Goal: Transaction & Acquisition: Purchase product/service

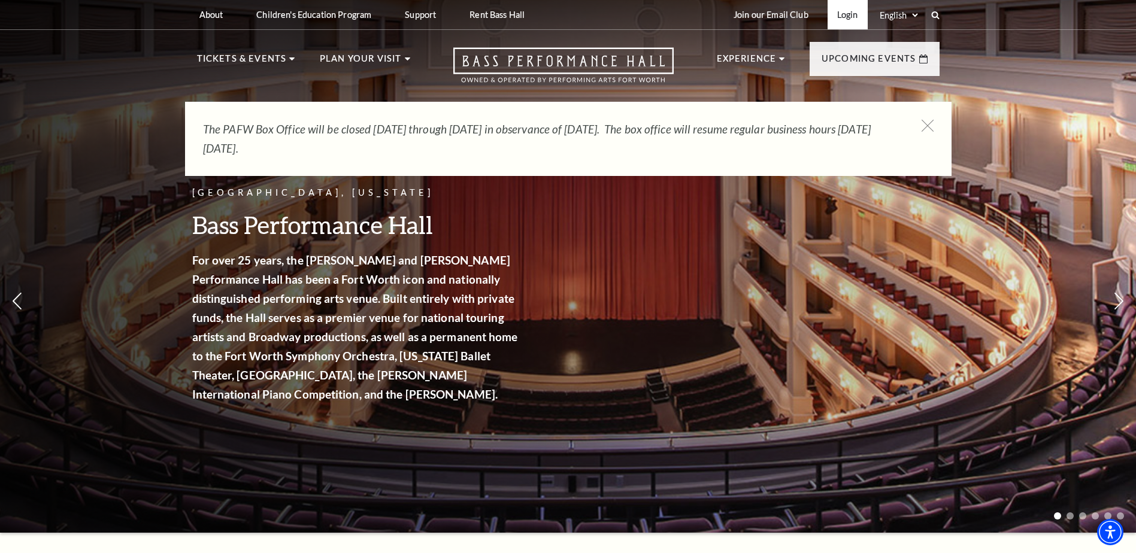
click at [842, 17] on link "Login" at bounding box center [848, 14] width 40 height 29
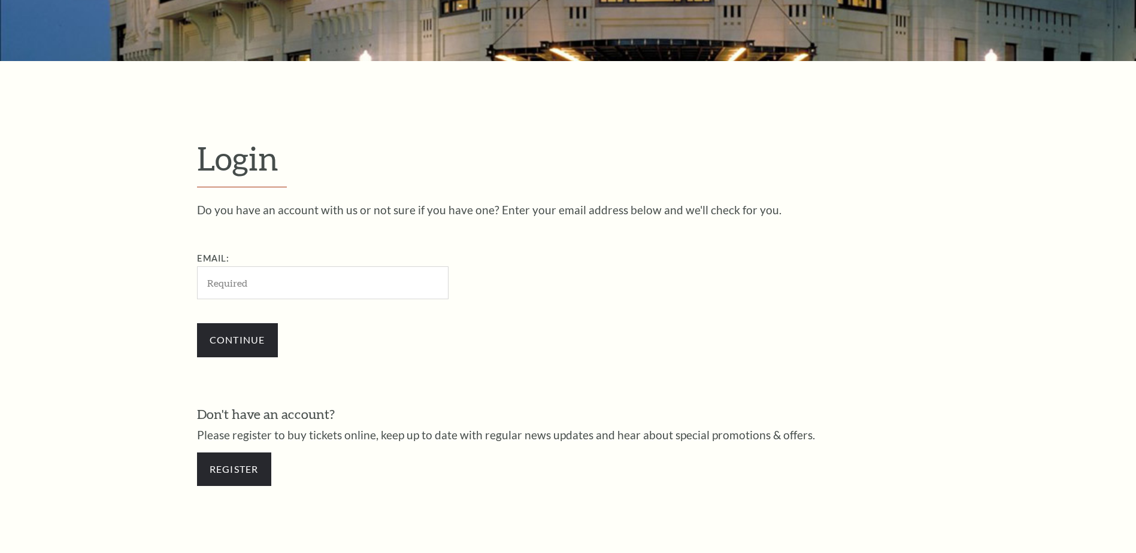
scroll to position [400, 0]
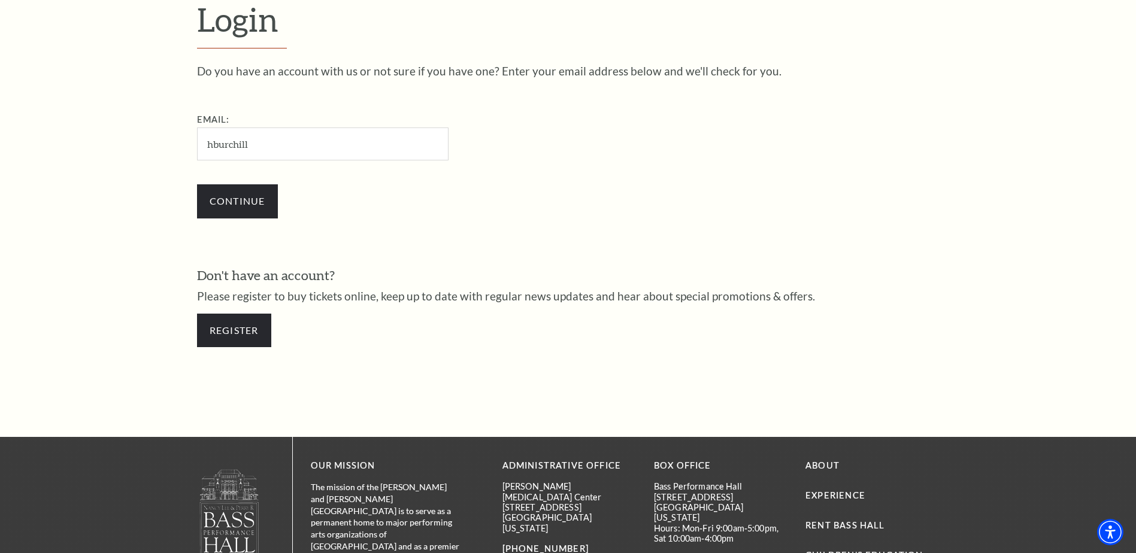
type input "[EMAIL_ADDRESS][DOMAIN_NAME]"
click at [214, 207] on input "Continue" at bounding box center [237, 201] width 81 height 34
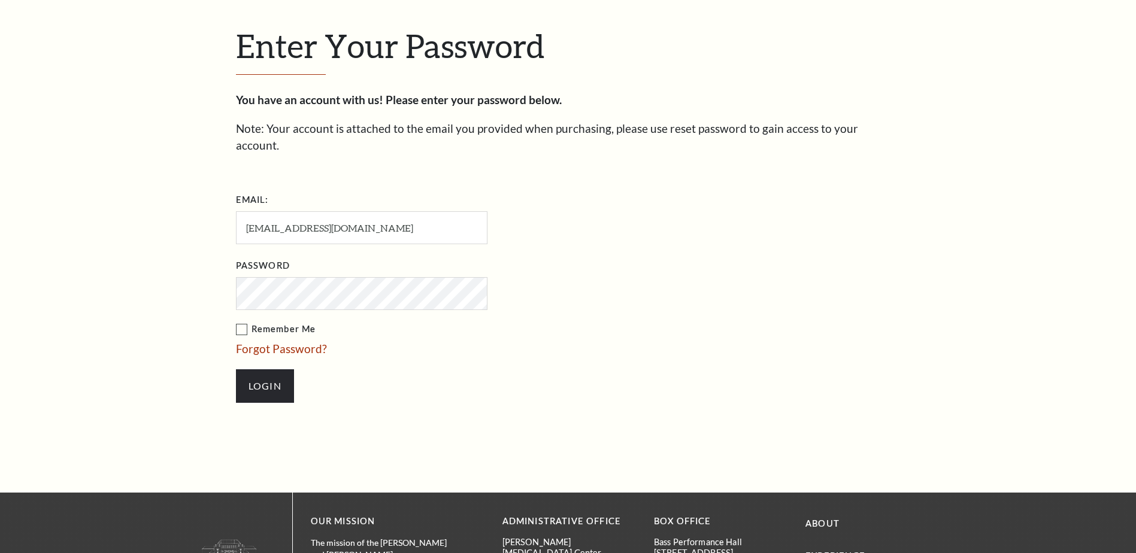
scroll to position [411, 0]
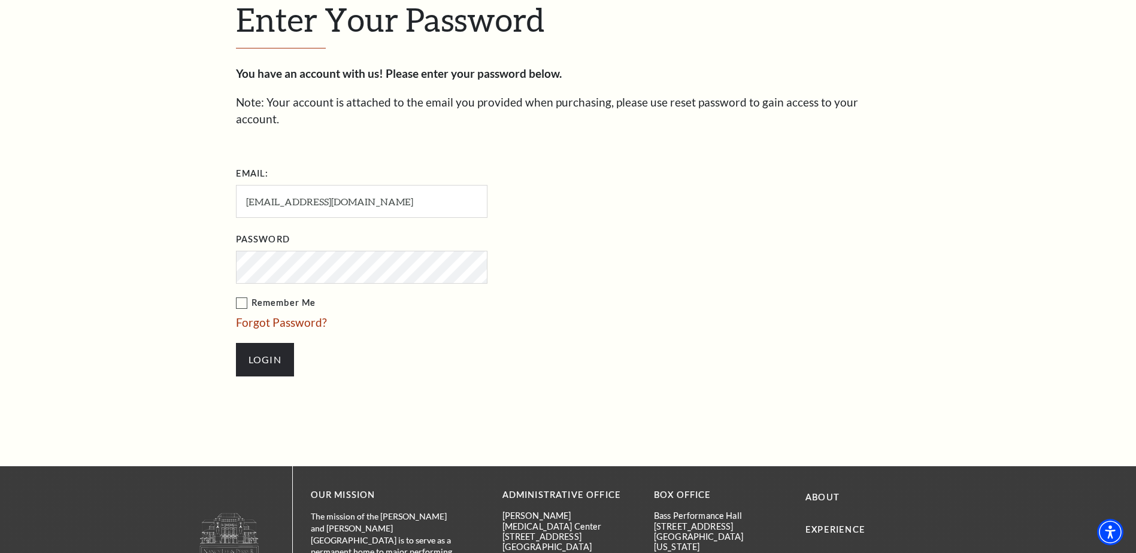
click at [240, 296] on label "Remember Me" at bounding box center [421, 303] width 371 height 15
click at [0, 0] on input "Remember Me" at bounding box center [0, 0] width 0 height 0
click at [273, 347] on input "Login" at bounding box center [265, 360] width 58 height 34
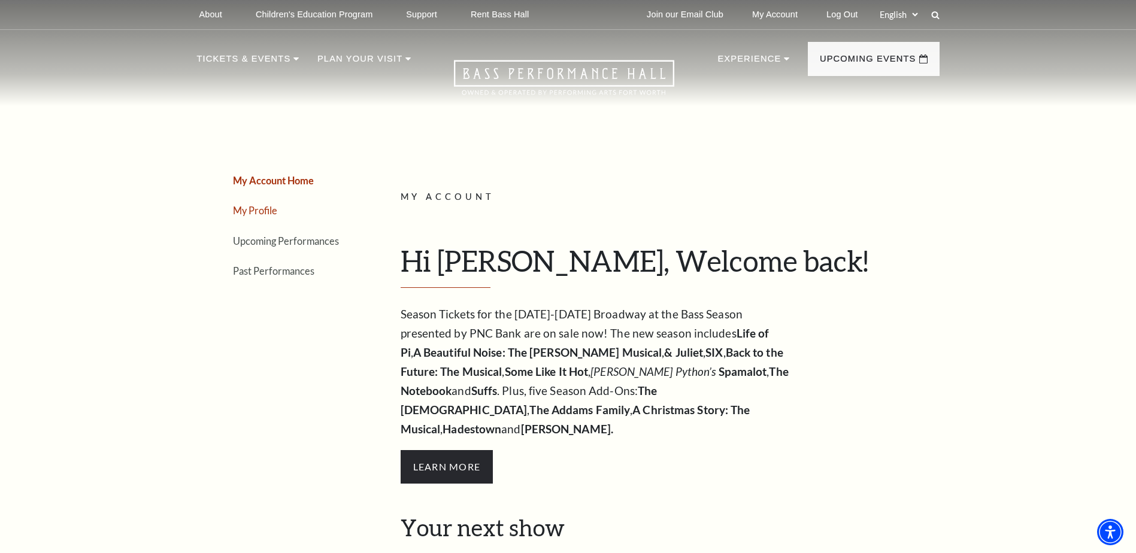
click at [256, 214] on link "My Profile" at bounding box center [255, 210] width 44 height 11
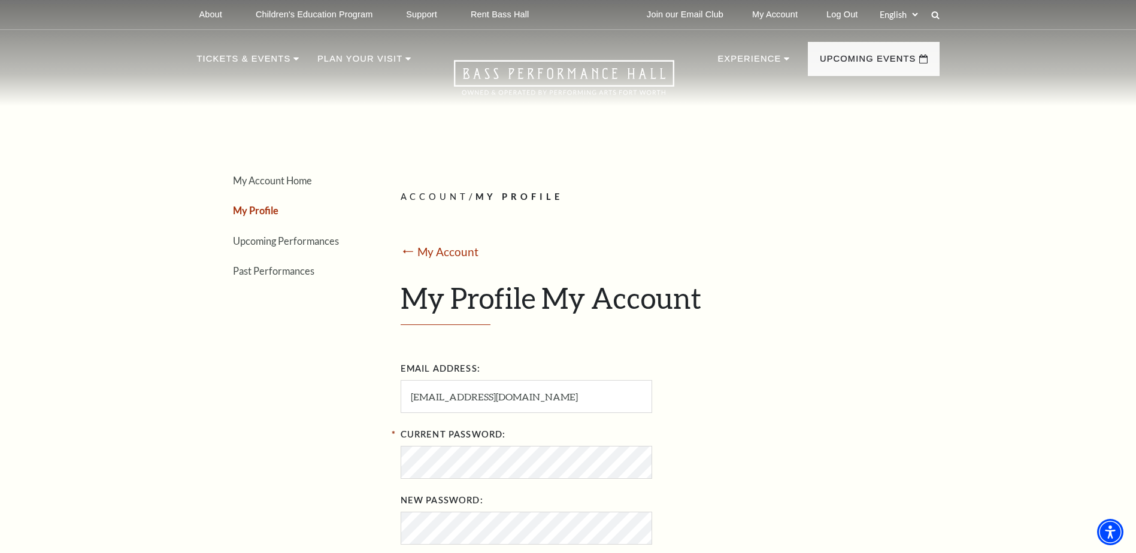
click at [301, 249] on li "Upcoming Performances" at bounding box center [294, 240] width 123 height 17
click at [300, 241] on link "Upcoming Performances" at bounding box center [286, 240] width 106 height 11
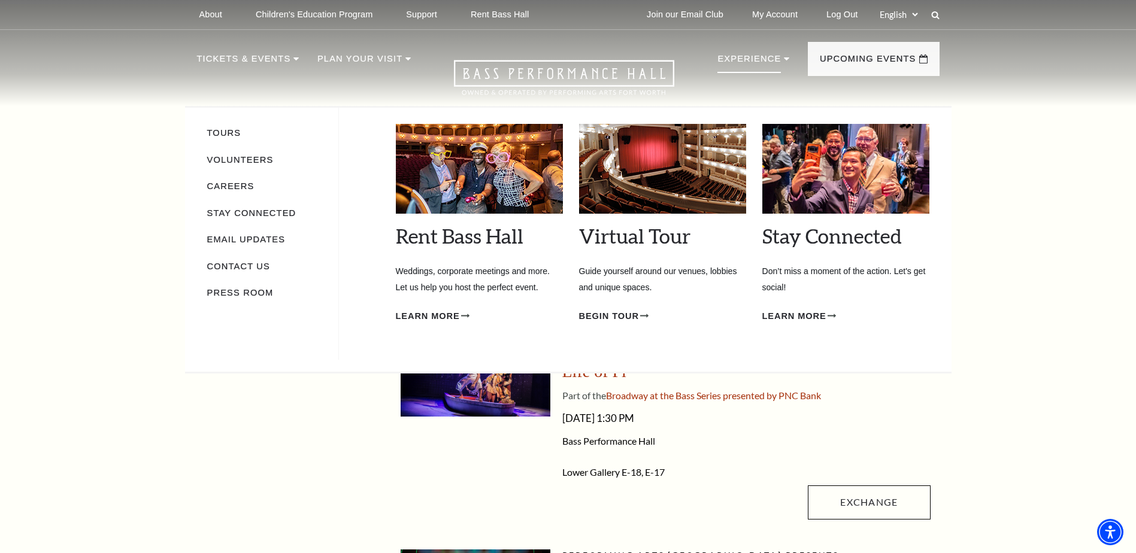
click at [753, 57] on p "Experience" at bounding box center [748, 62] width 63 height 22
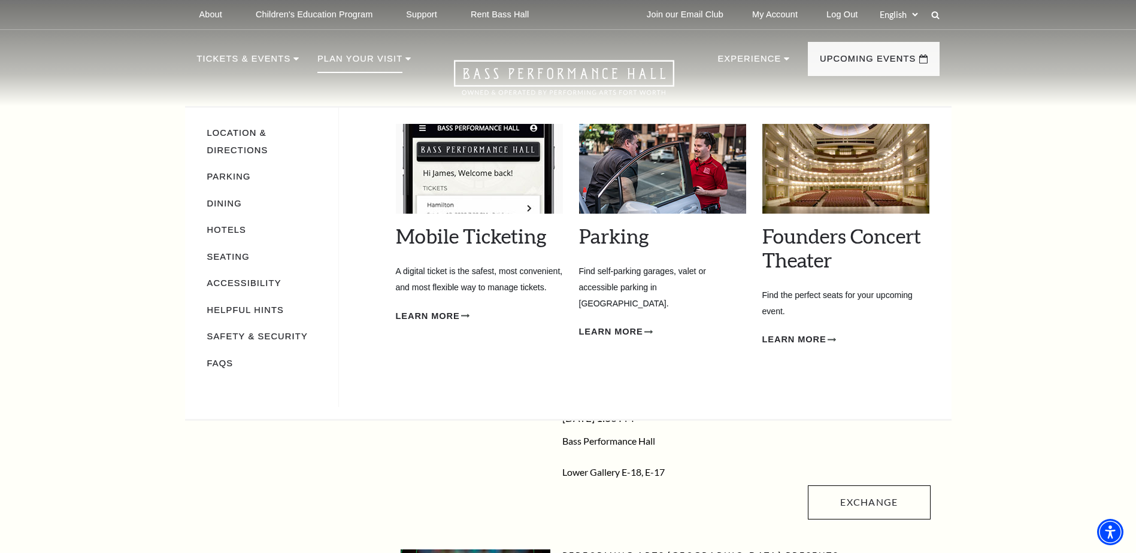
click at [334, 58] on p "Plan Your Visit" at bounding box center [359, 62] width 85 height 22
click at [240, 172] on link "Parking" at bounding box center [229, 177] width 44 height 10
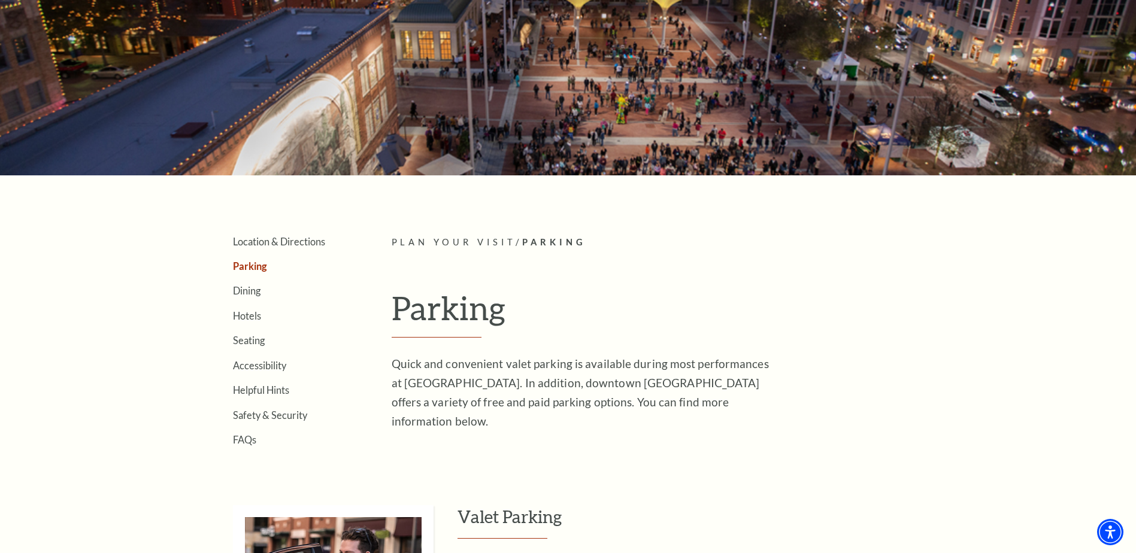
scroll to position [110, 0]
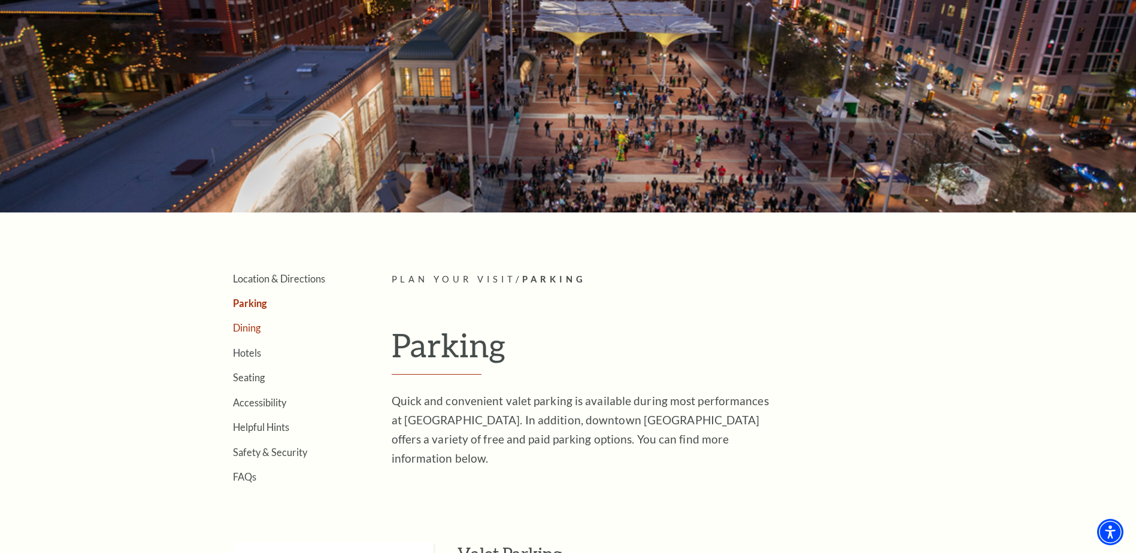
click at [240, 329] on link "Dining" at bounding box center [247, 327] width 28 height 11
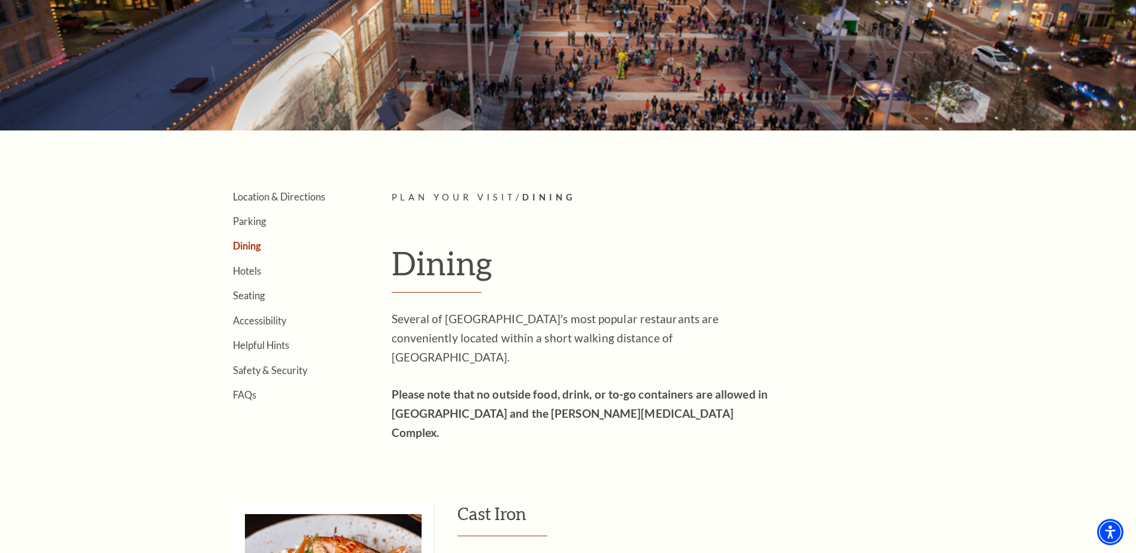
scroll to position [180, 0]
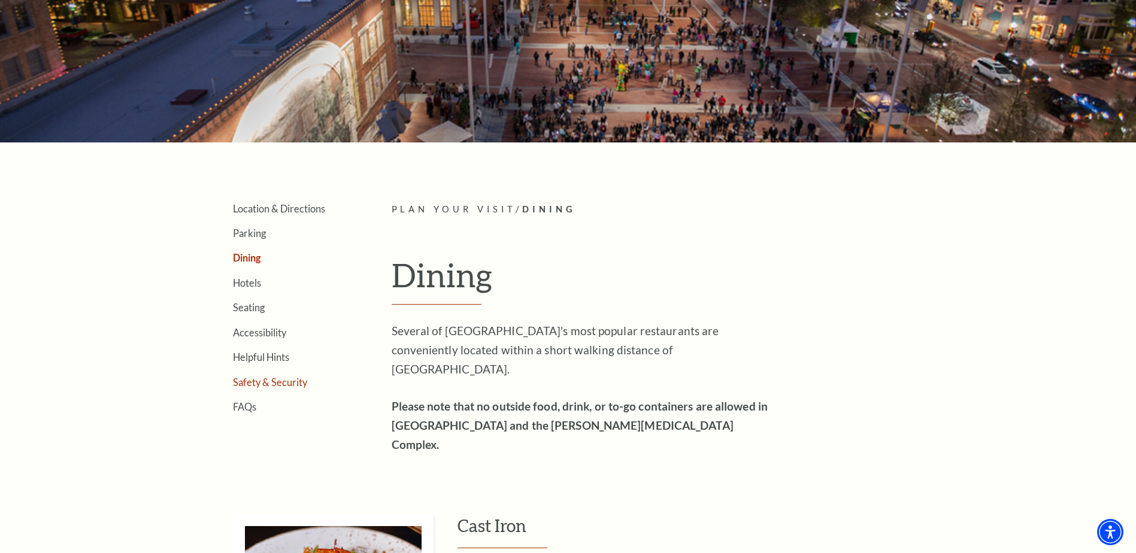
click at [272, 384] on link "Safety & Security" at bounding box center [270, 382] width 74 height 11
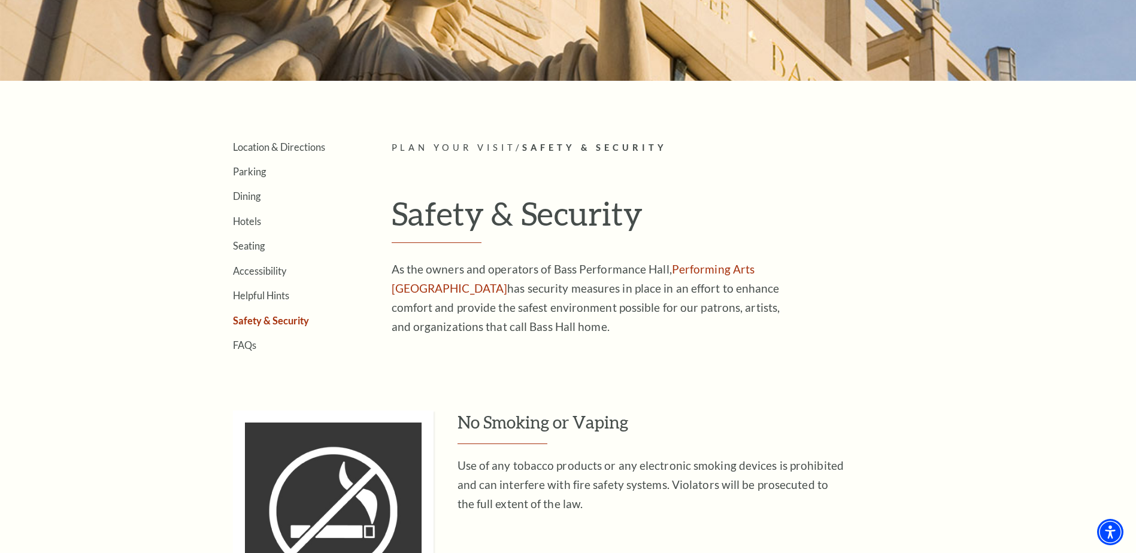
scroll to position [240, 0]
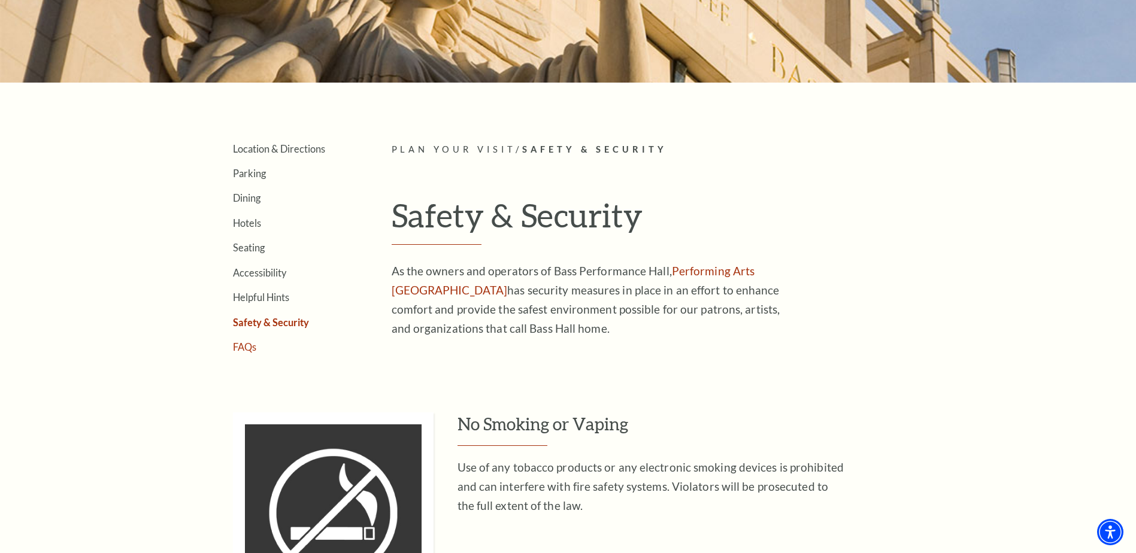
click at [248, 350] on link "FAQs" at bounding box center [244, 346] width 23 height 11
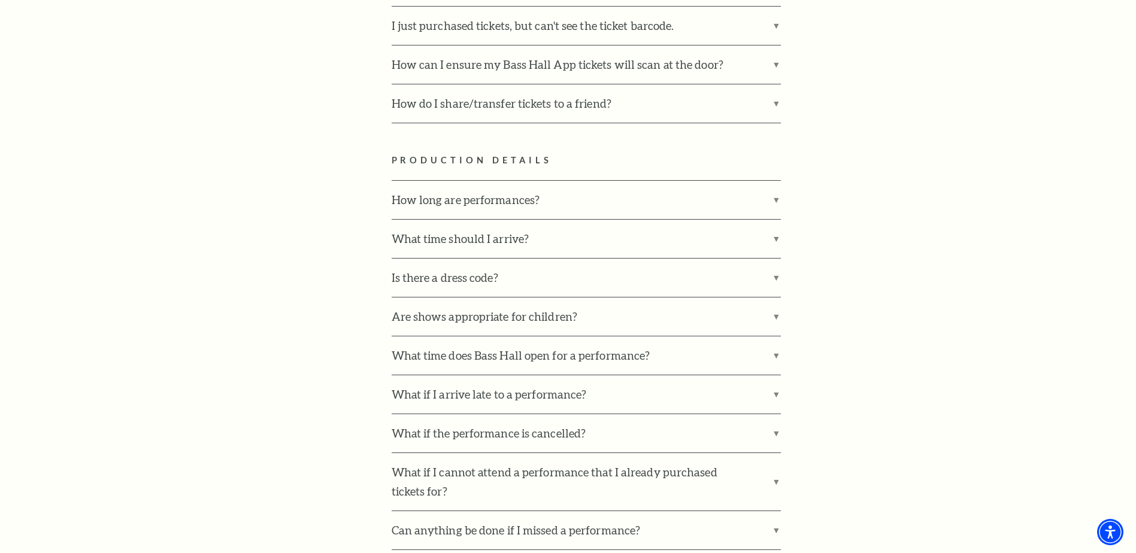
scroll to position [1377, 0]
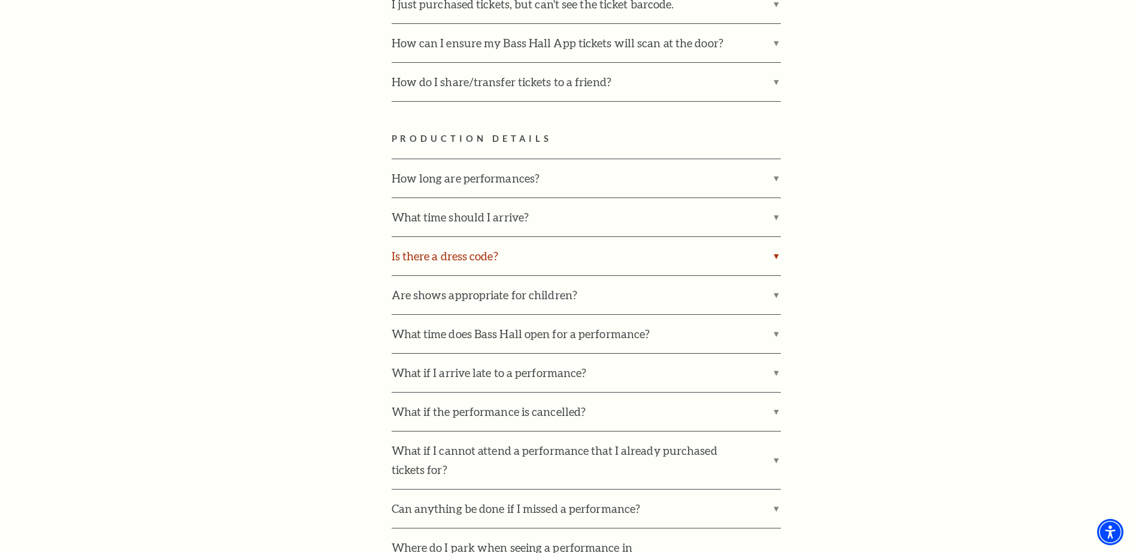
click at [420, 240] on label "Is there a dress code?" at bounding box center [586, 256] width 389 height 38
click at [0, 0] on input "Is there a dress code?" at bounding box center [0, 0] width 0 height 0
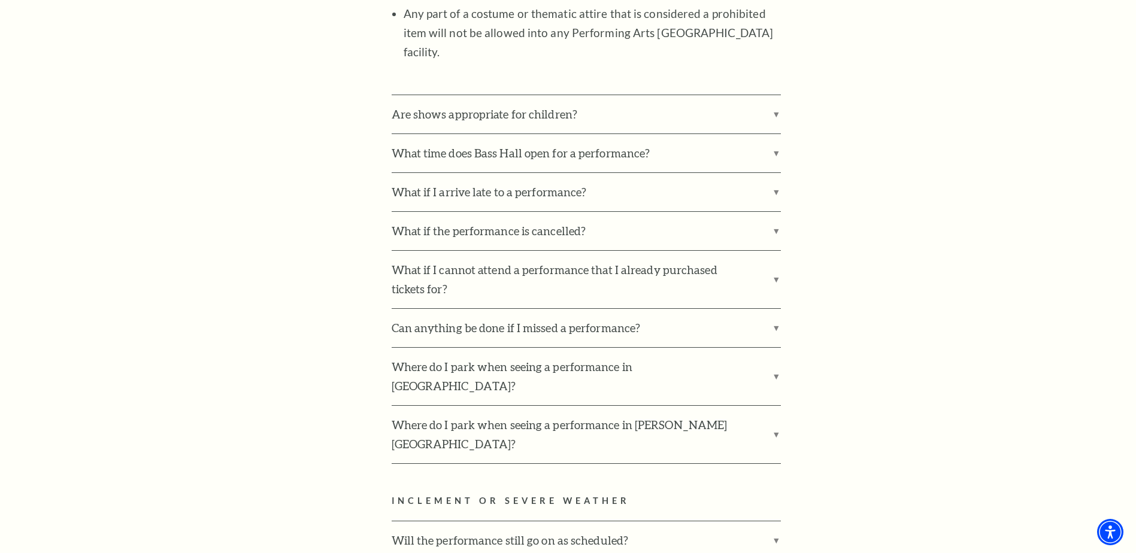
scroll to position [2036, 0]
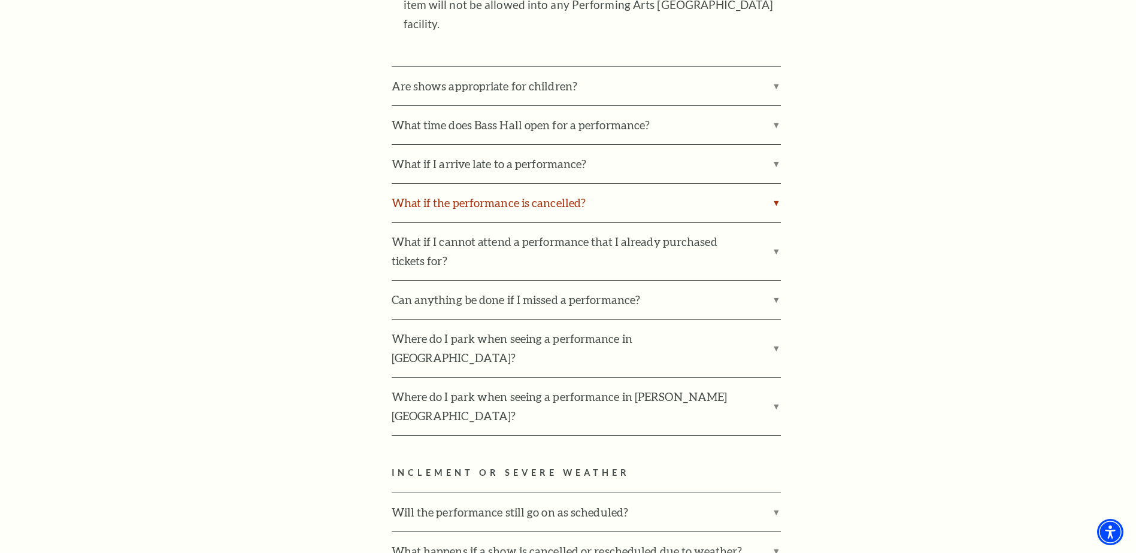
click at [451, 184] on label "What if the performance is cancelled?" at bounding box center [586, 203] width 389 height 38
click at [0, 0] on input "What if the performance is cancelled?" at bounding box center [0, 0] width 0 height 0
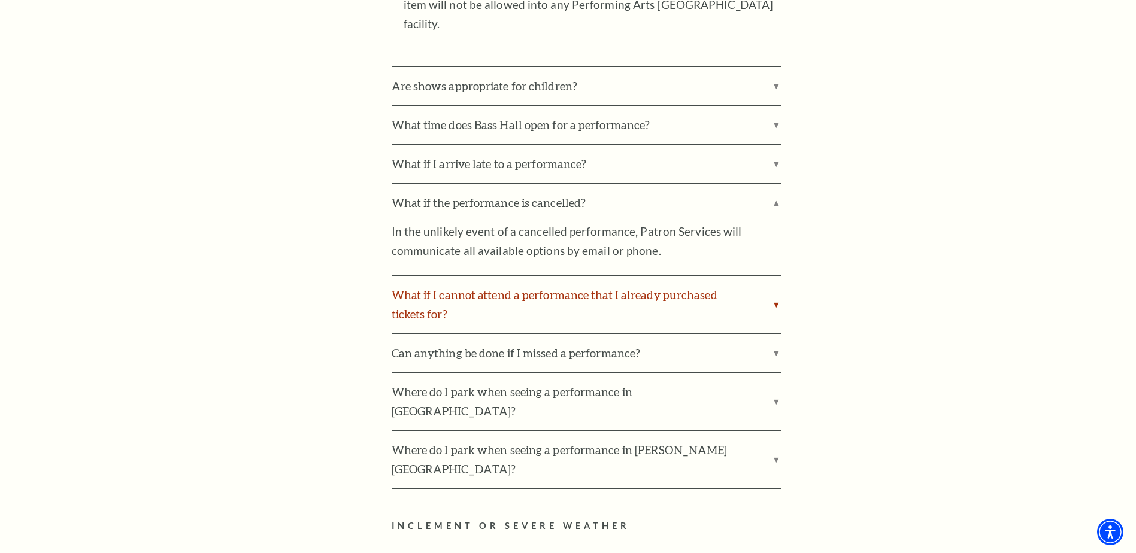
click at [456, 276] on label "What if I cannot attend a performance that I already purchased tickets for?" at bounding box center [586, 304] width 389 height 57
click at [0, 0] on input "What if I cannot attend a performance that I already purchased tickets for?" at bounding box center [0, 0] width 0 height 0
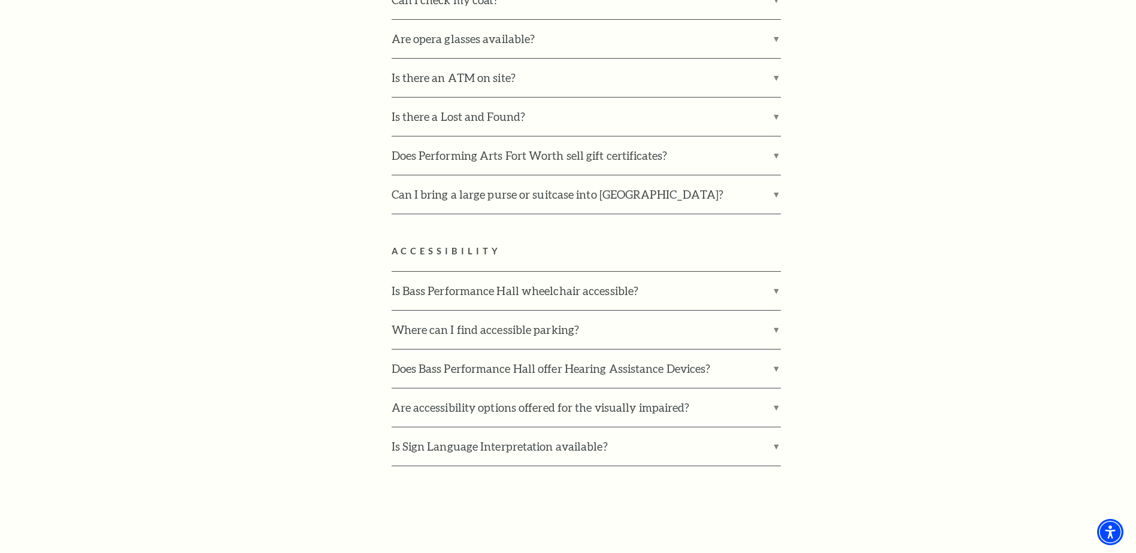
scroll to position [3533, 0]
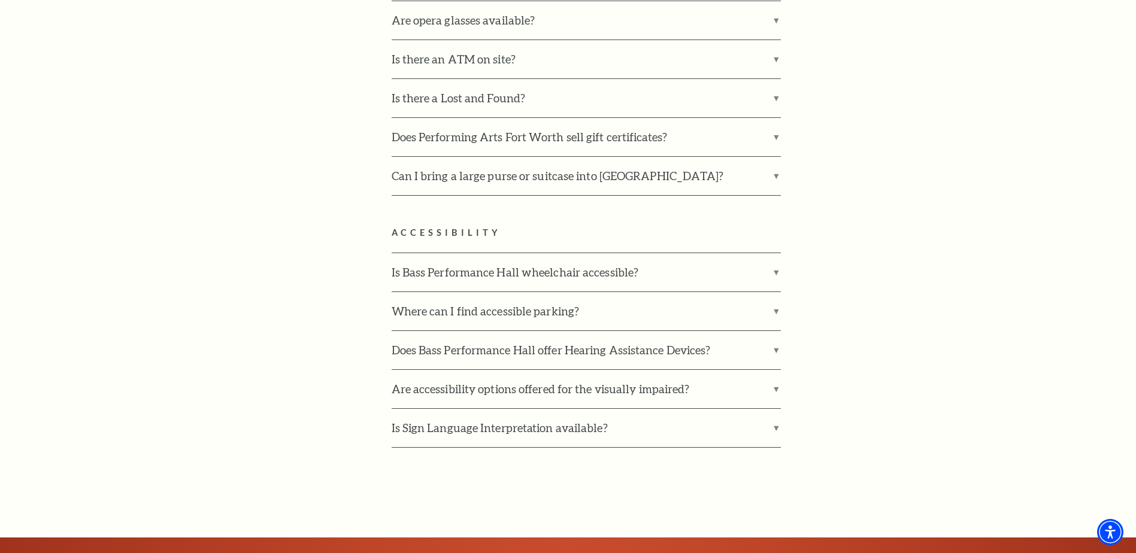
drag, startPoint x: 324, startPoint y: 292, endPoint x: 301, endPoint y: 302, distance: 25.2
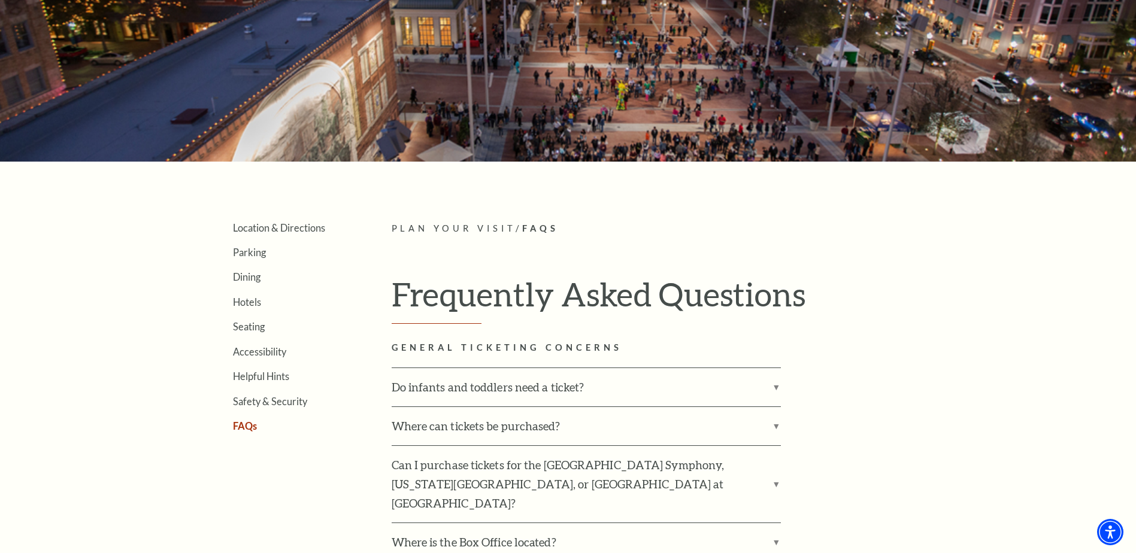
scroll to position [0, 0]
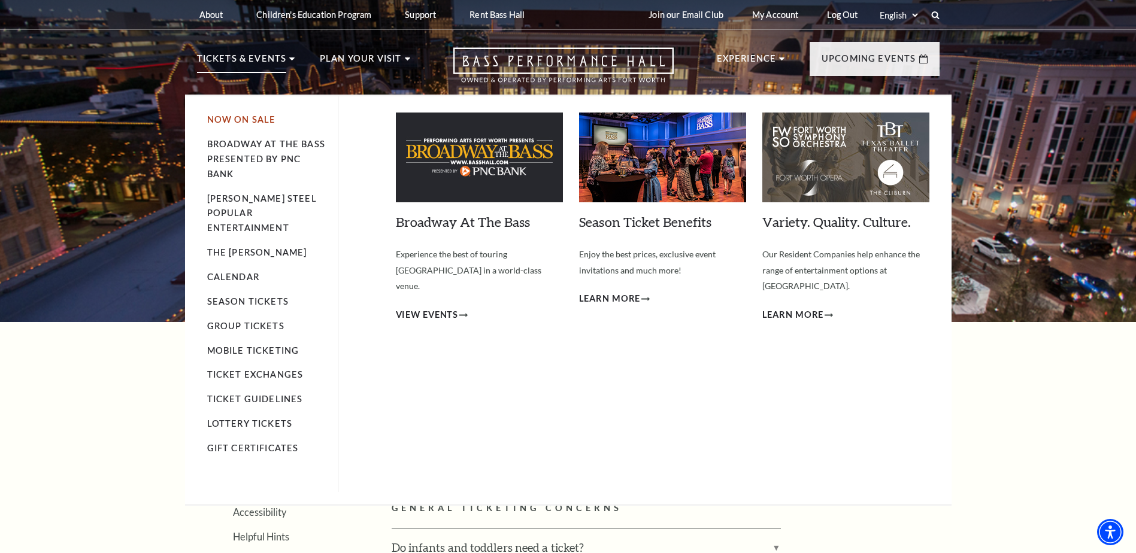
click at [268, 116] on link "Now On Sale" at bounding box center [241, 119] width 69 height 10
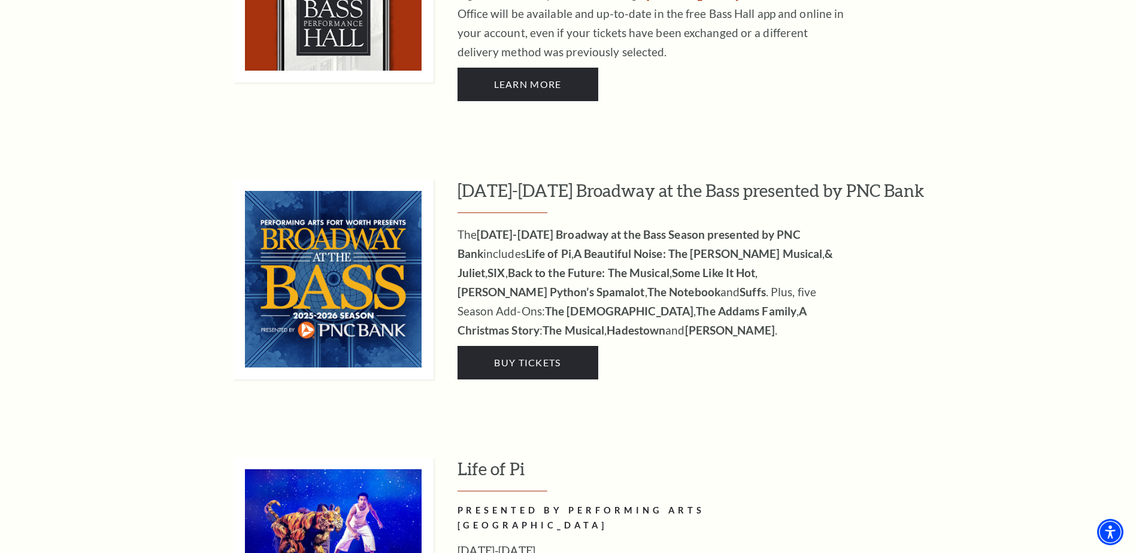
scroll to position [1078, 0]
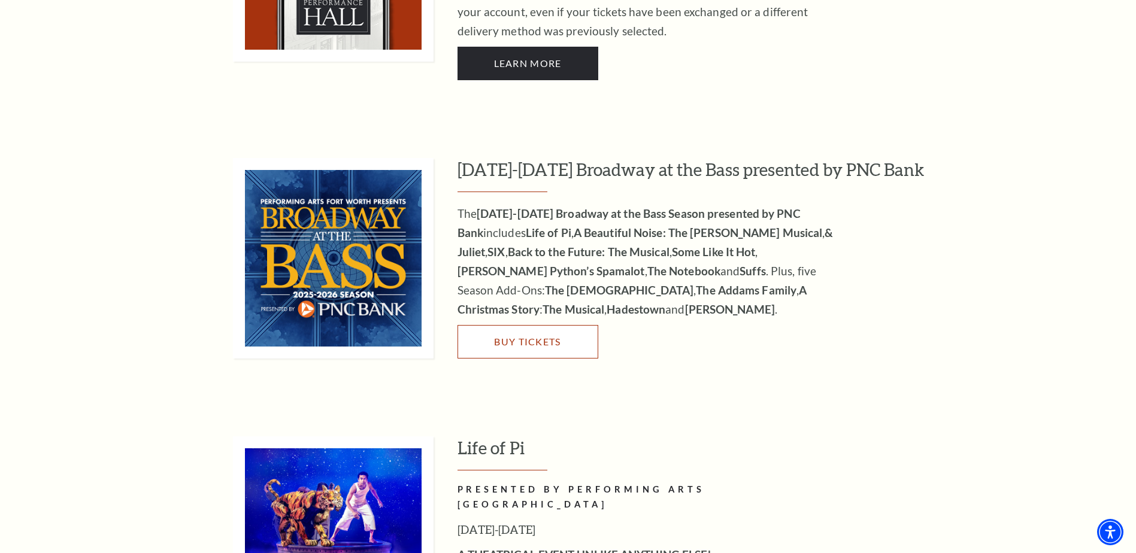
click at [523, 336] on span "Buy Tickets" at bounding box center [527, 341] width 66 height 11
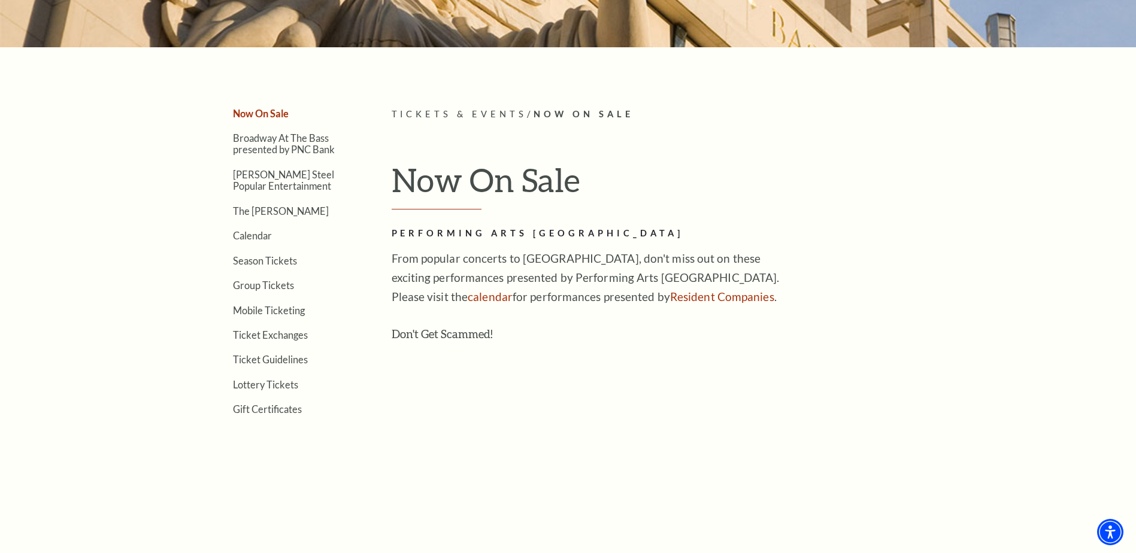
scroll to position [299, 0]
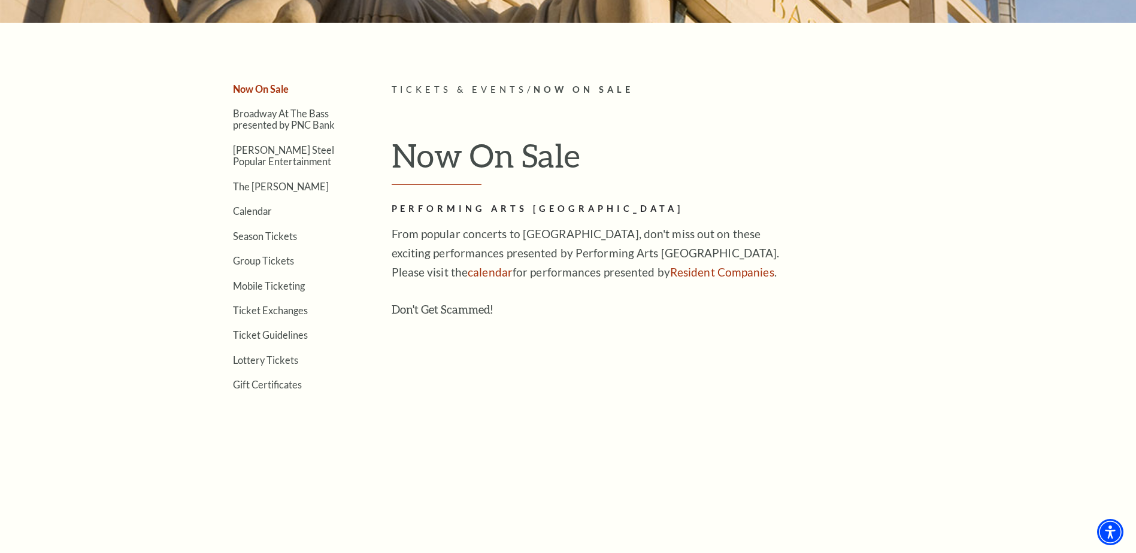
click at [284, 119] on li "Broadway At The Bass presented by PNC Bank" at bounding box center [294, 118] width 123 height 23
click at [300, 117] on link "Broadway At The Bass presented by PNC Bank" at bounding box center [284, 119] width 102 height 23
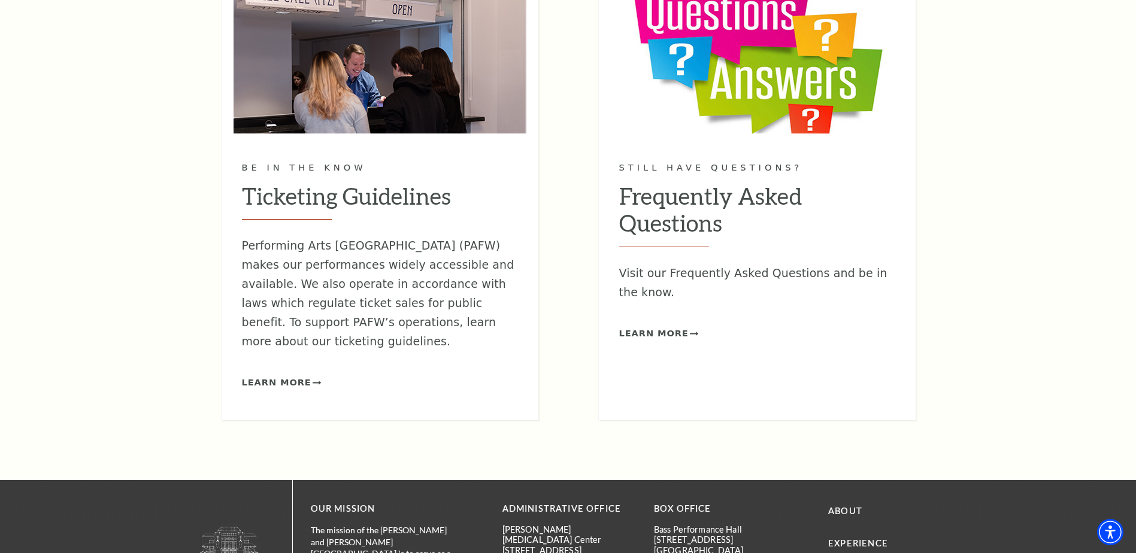
scroll to position [1736, 0]
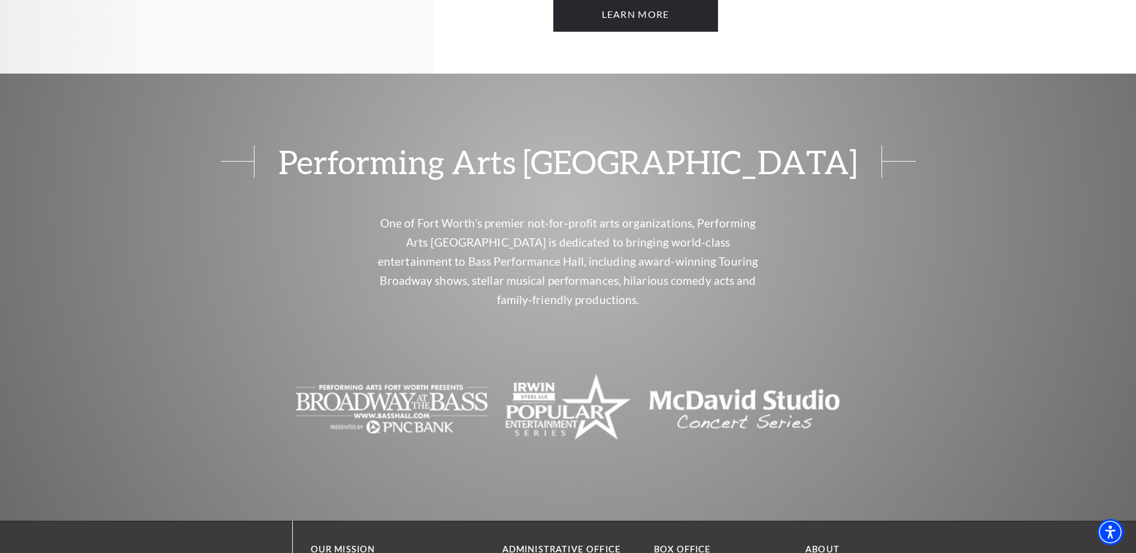
scroll to position [1018, 0]
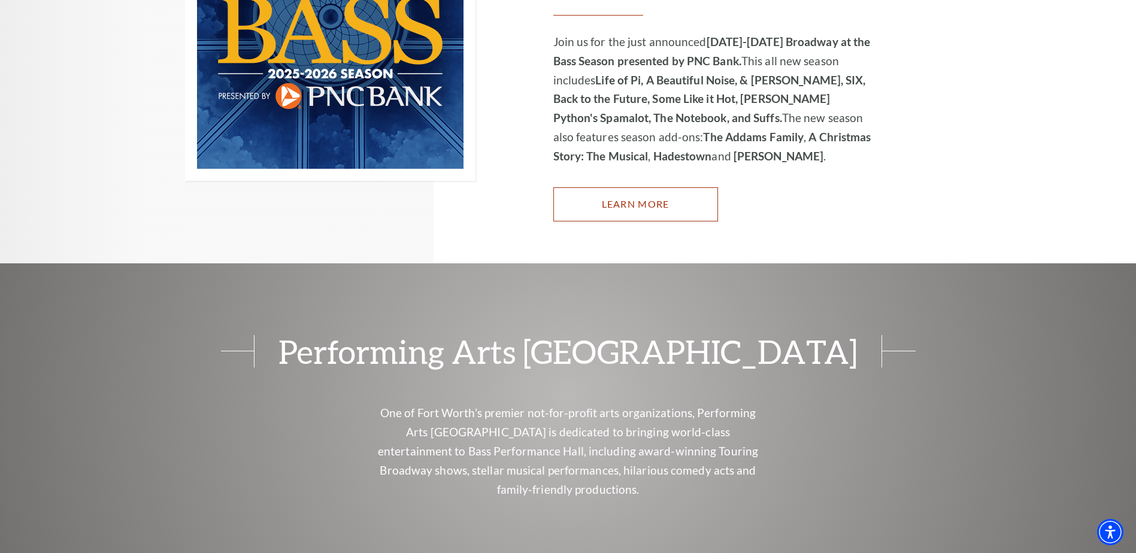
click at [675, 188] on link "Learn More" at bounding box center [635, 204] width 165 height 34
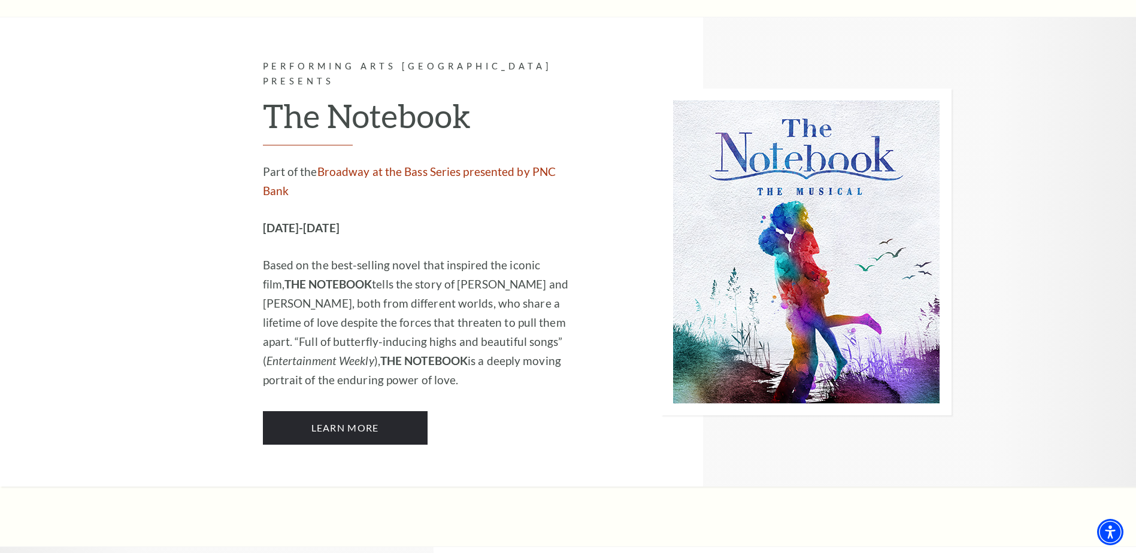
scroll to position [7724, 0]
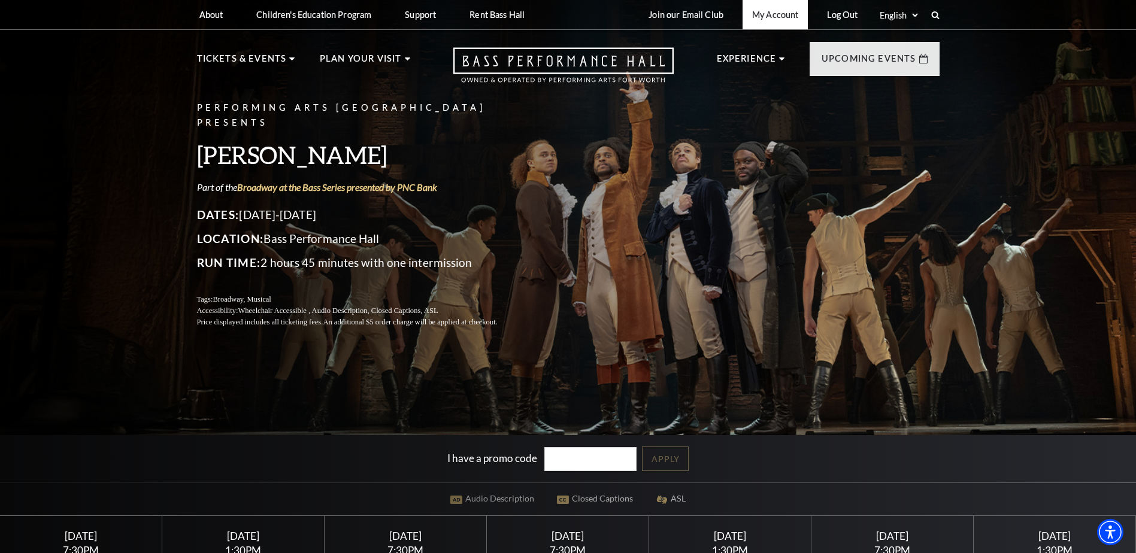
click at [776, 19] on link "My Account" at bounding box center [774, 14] width 65 height 29
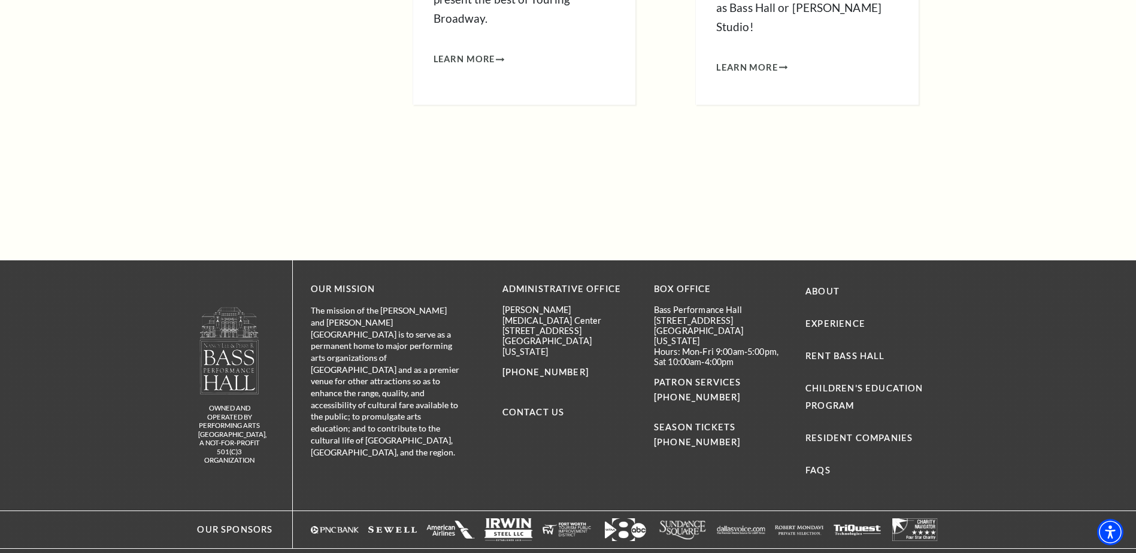
scroll to position [1458, 0]
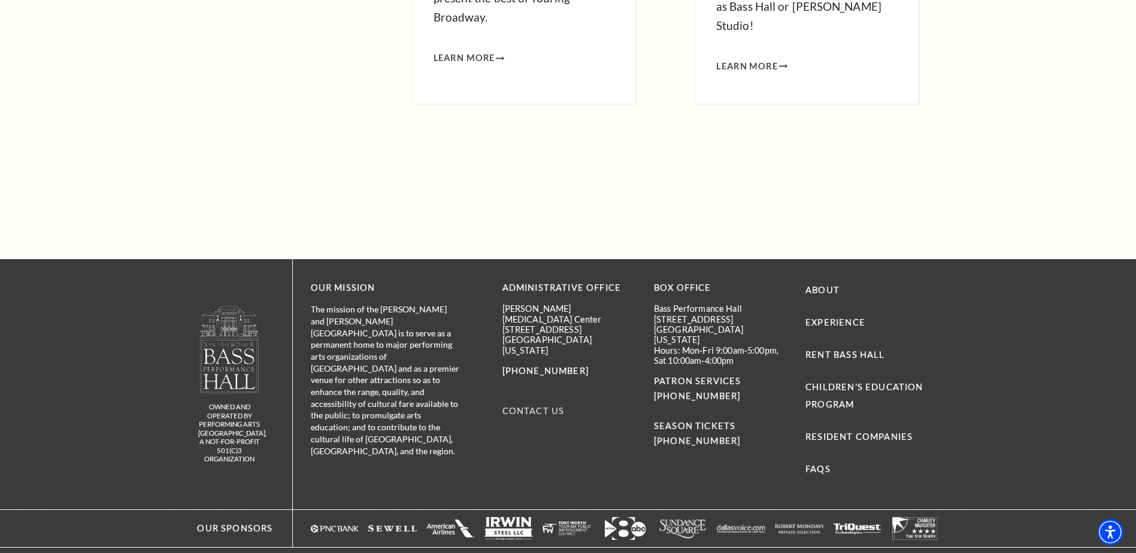
click at [552, 406] on link "Contact Us" at bounding box center [533, 411] width 62 height 10
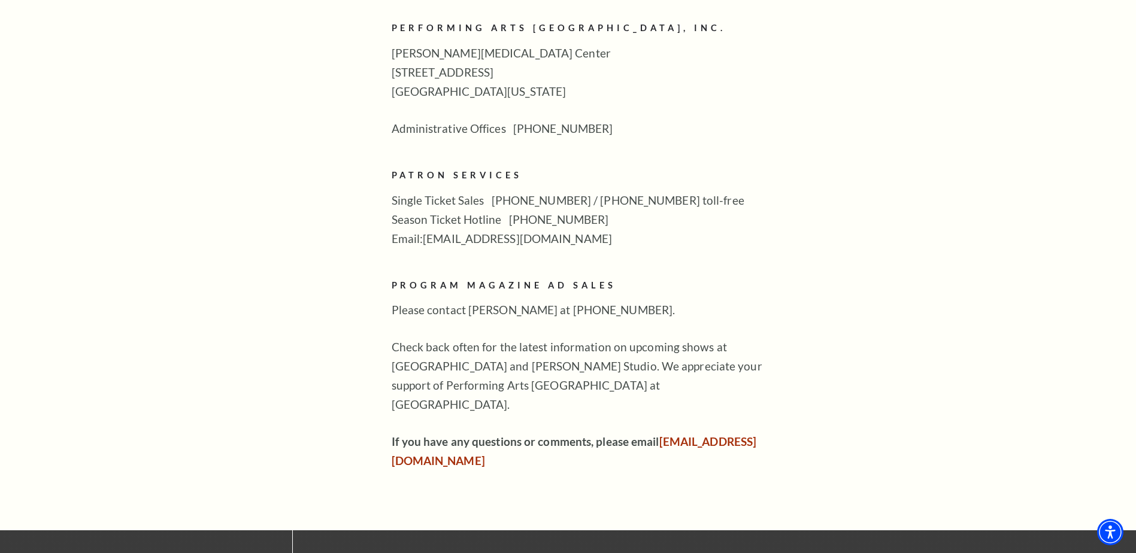
scroll to position [719, 0]
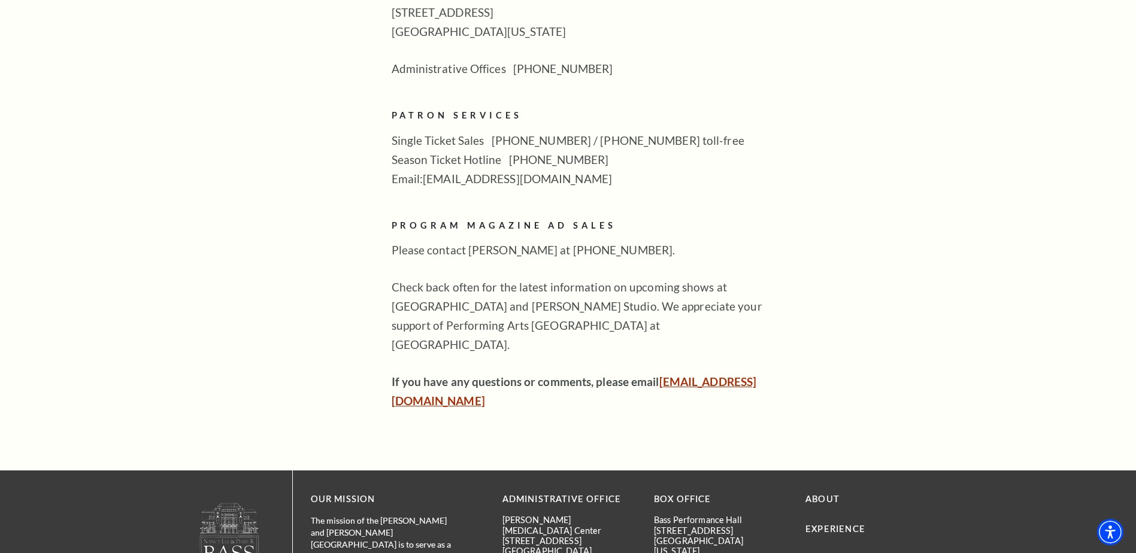
click at [480, 375] on link "boxoffice@basshall.com" at bounding box center [574, 391] width 365 height 33
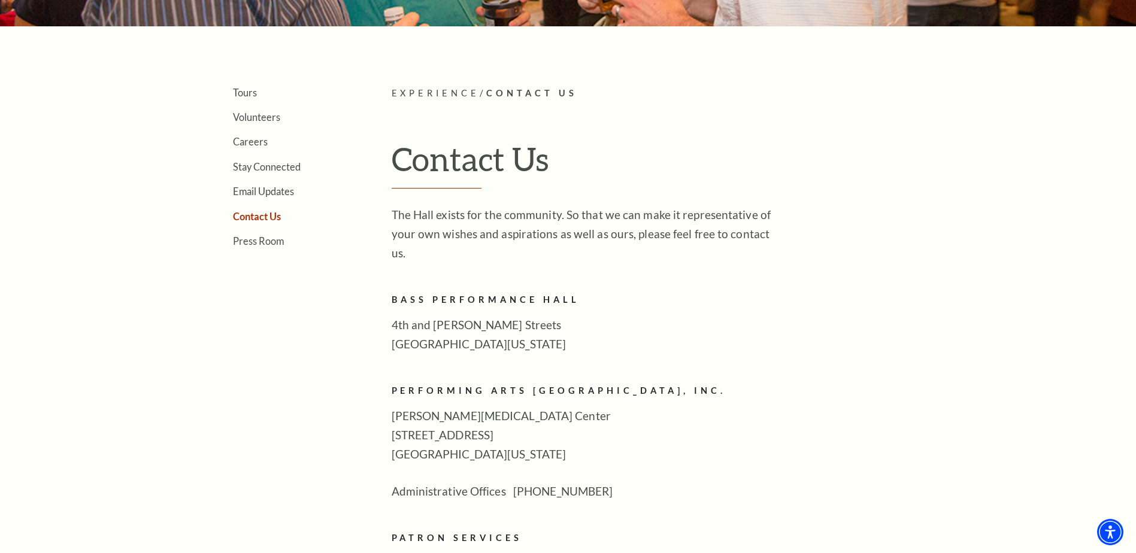
scroll to position [0, 0]
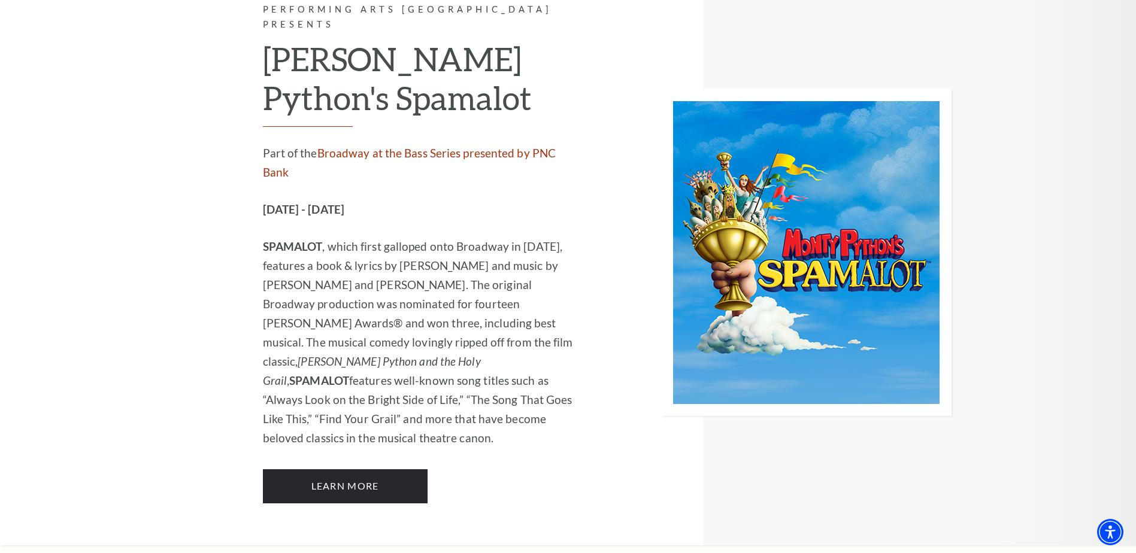
scroll to position [6586, 0]
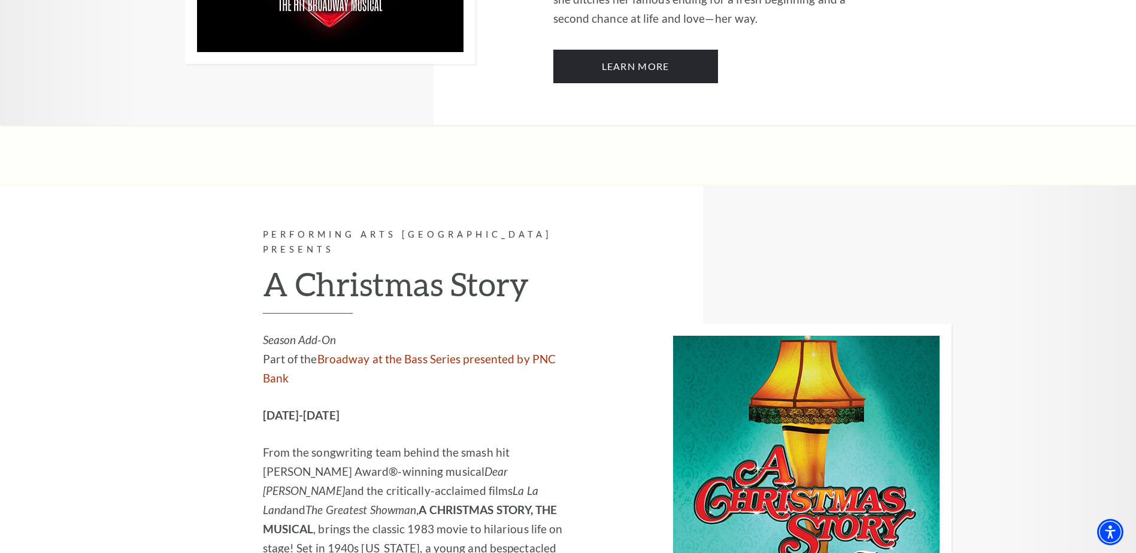
scroll to position [3832, 0]
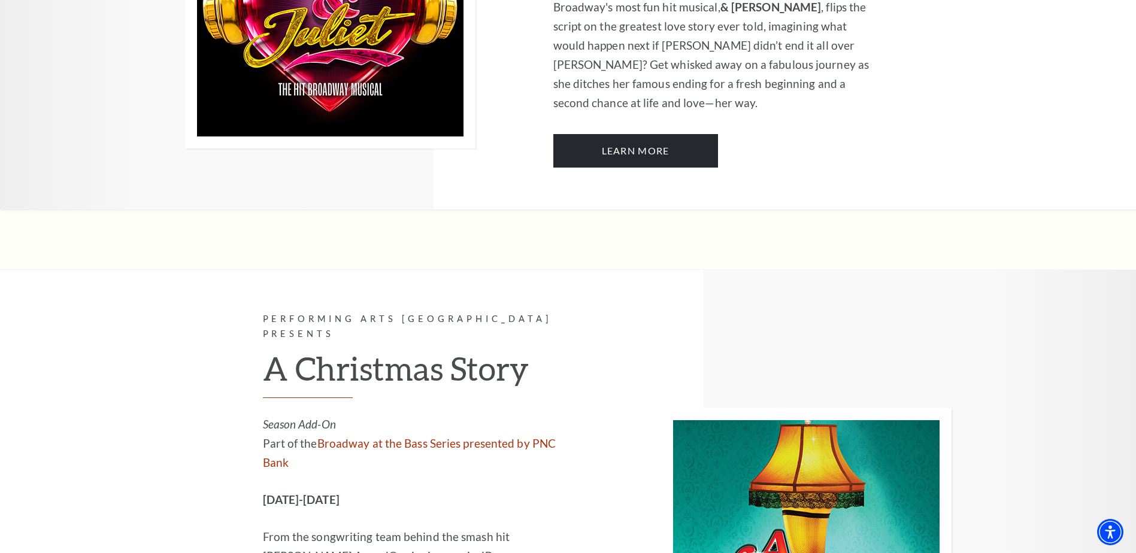
scroll to position [3772, 0]
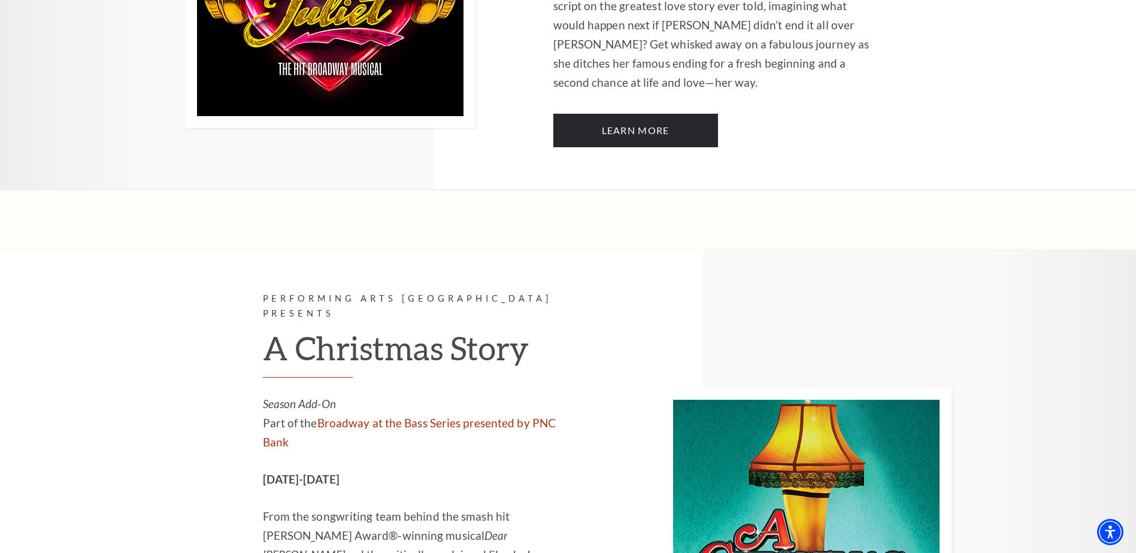
scroll to position [3761, 0]
